Goal: Check status: Check status

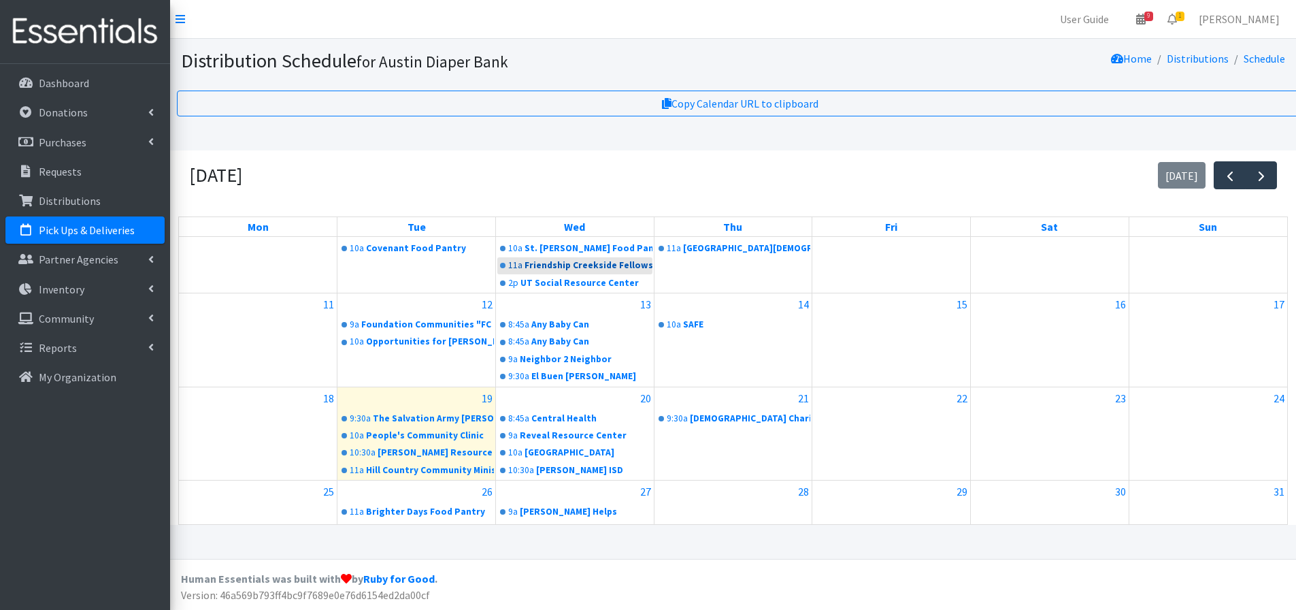
scroll to position [272, 0]
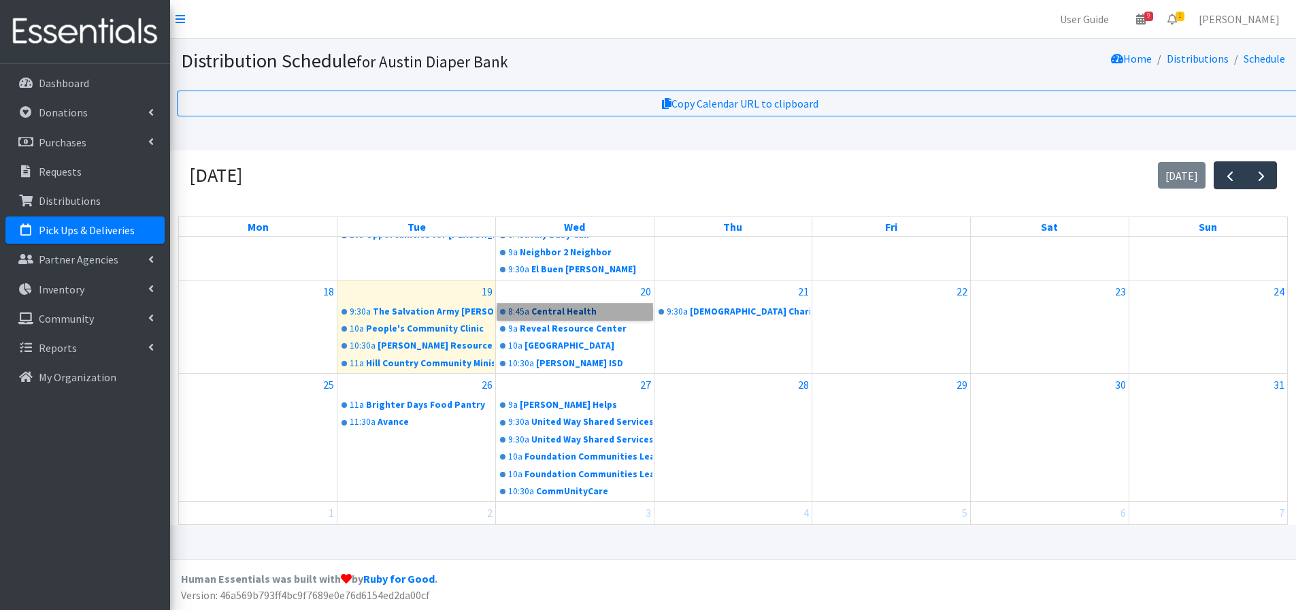
click at [544, 304] on link "8:45a Central Health" at bounding box center [574, 311] width 155 height 16
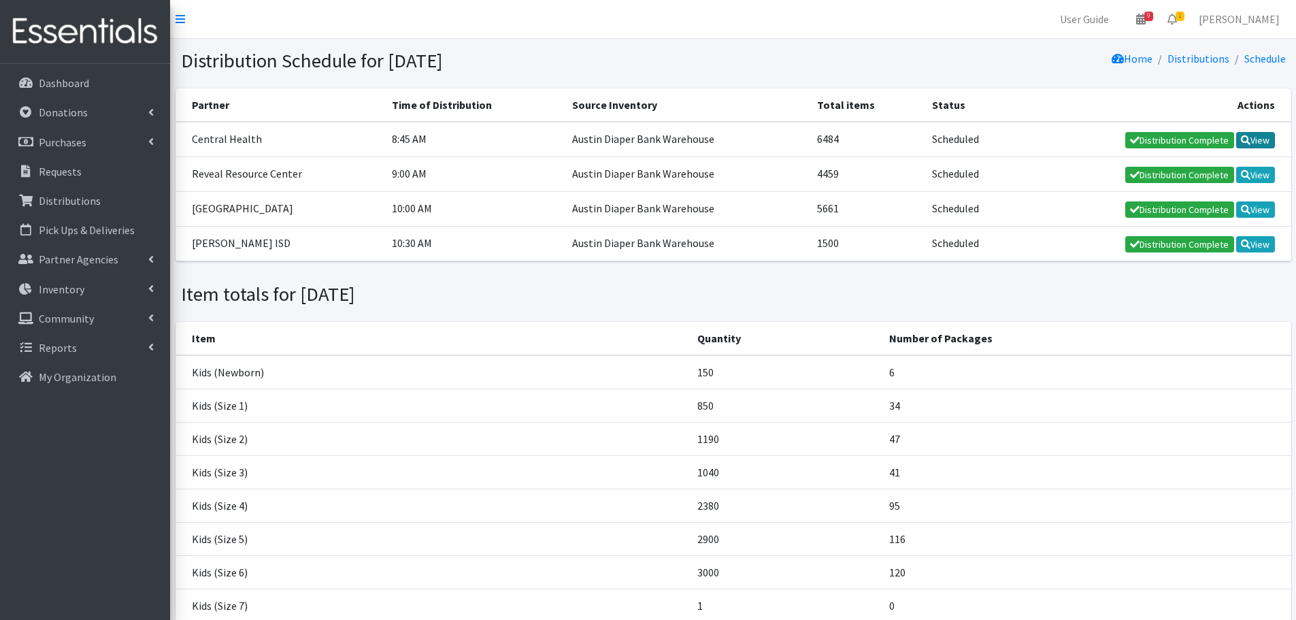
click at [1257, 141] on link "View" at bounding box center [1255, 140] width 39 height 16
